Goal: Task Accomplishment & Management: Manage account settings

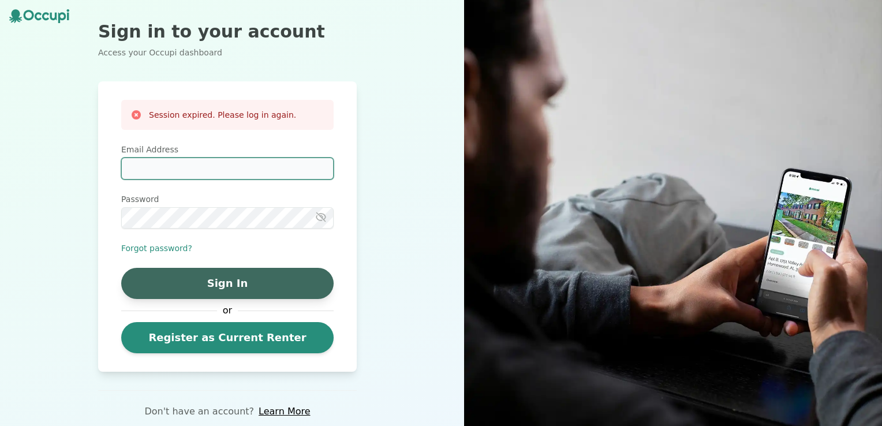
type input "**********"
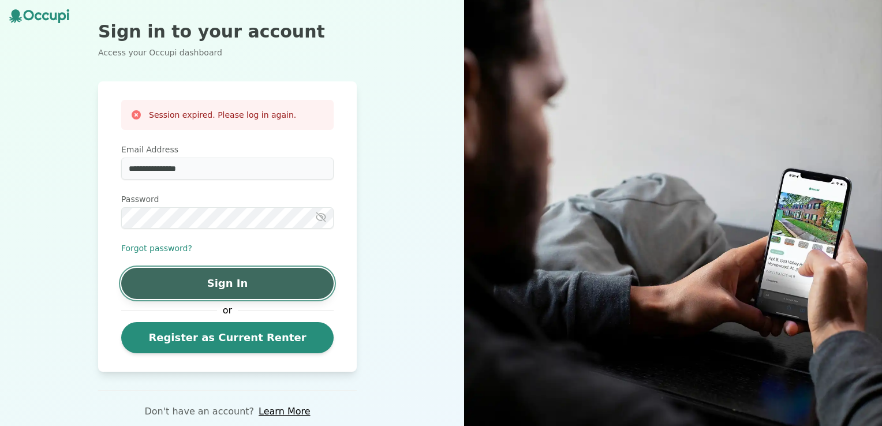
click at [248, 276] on button "Sign In" at bounding box center [227, 283] width 212 height 31
